Goal: Find specific page/section: Find specific page/section

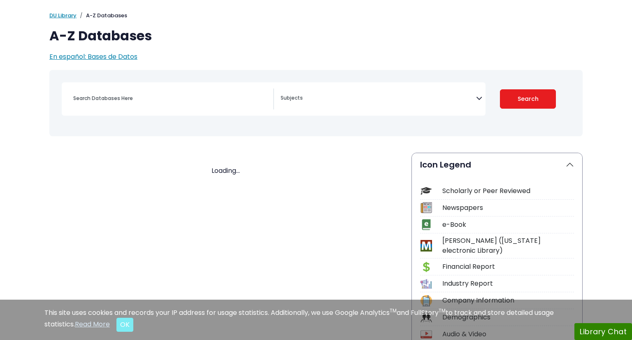
select select "Database Subject Filter"
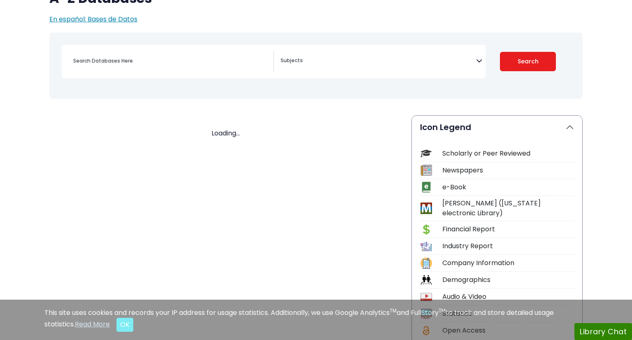
scroll to position [424, 0]
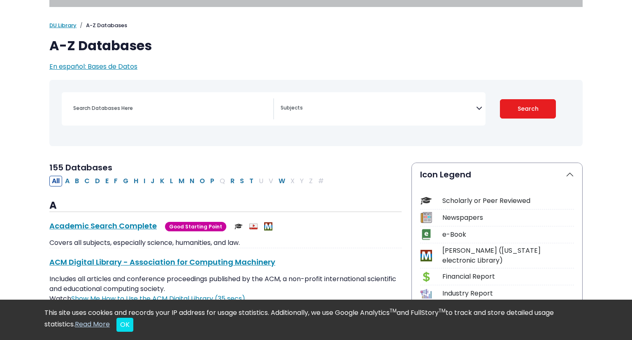
scroll to position [53, 0]
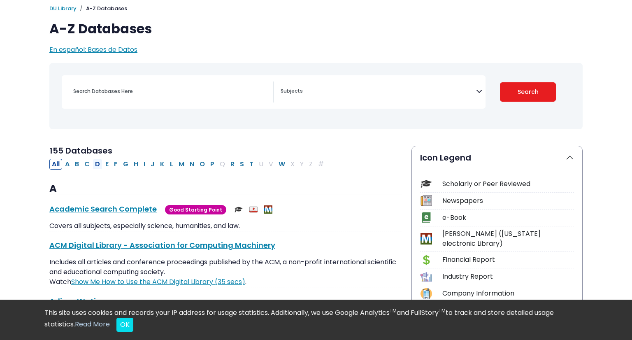
click at [93, 165] on button "D" at bounding box center [98, 164] width 10 height 11
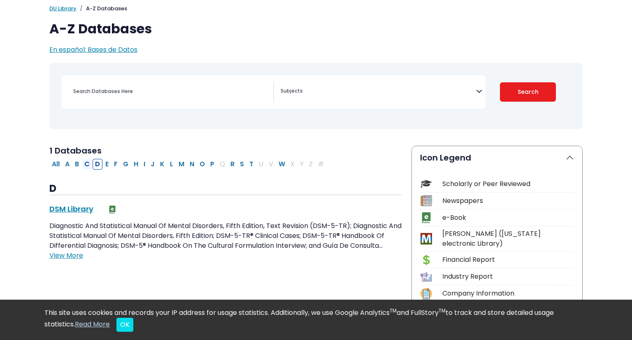
click at [90, 165] on button "C" at bounding box center [87, 164] width 10 height 11
select select "Database Subject Filter"
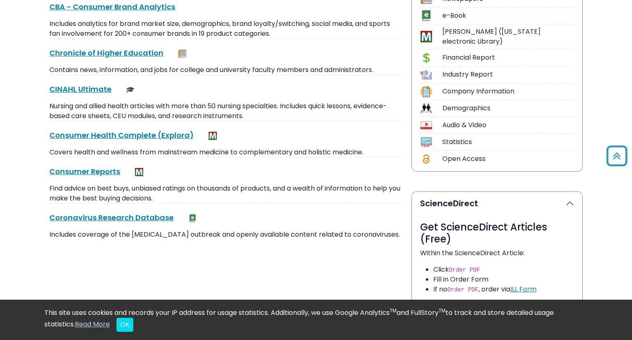
scroll to position [259, 0]
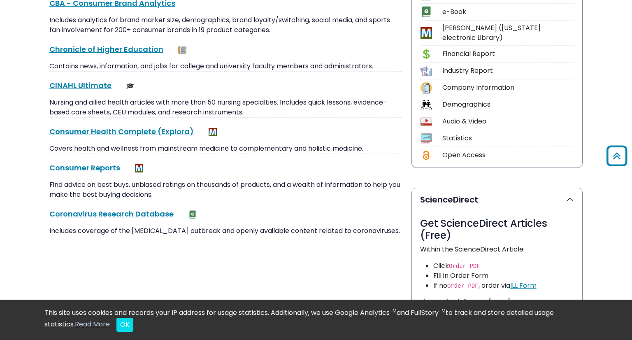
click at [98, 92] on div "CINAHL Ultimate This link opens in a new window Nursing and allied health artic…" at bounding box center [225, 99] width 352 height 38
click at [96, 87] on link "CINAHL Ultimate This link opens in a new window" at bounding box center [80, 85] width 62 height 10
